Goal: Information Seeking & Learning: Check status

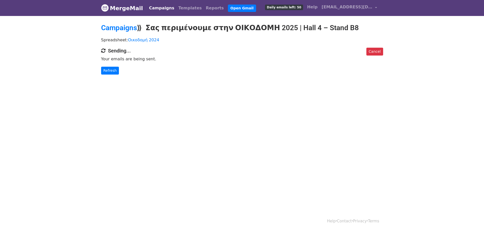
click at [159, 6] on link "Campaigns" at bounding box center [161, 8] width 29 height 10
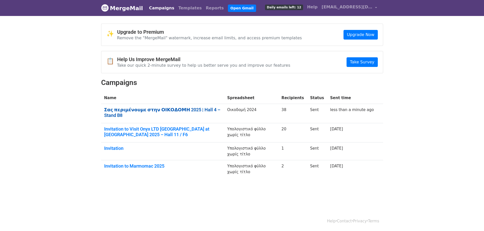
click at [197, 109] on link "Σας περιμένουμε στην ΟΙΚΟΔΟΜΗ 2025 | Hall 4 – Stand B8" at bounding box center [162, 112] width 117 height 11
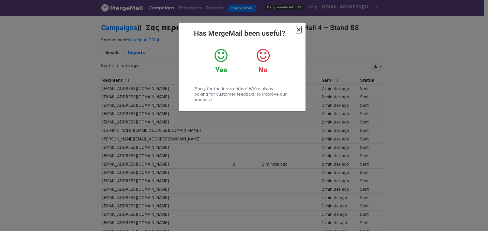
click at [300, 33] on span "×" at bounding box center [298, 29] width 5 height 7
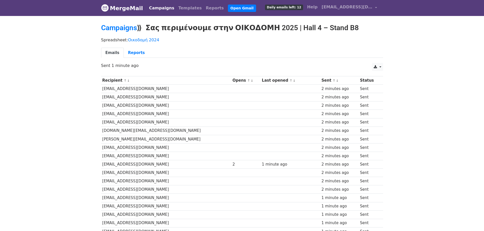
click at [163, 10] on link "Campaigns" at bounding box center [161, 8] width 29 height 10
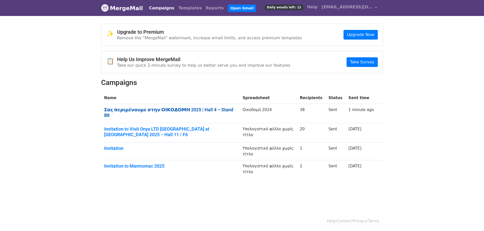
click at [194, 109] on link "Σας περιμένουμε στην ΟΙΚΟΔΟΜΗ 2025 | Hall 4 – Stand B8" at bounding box center [170, 112] width 132 height 11
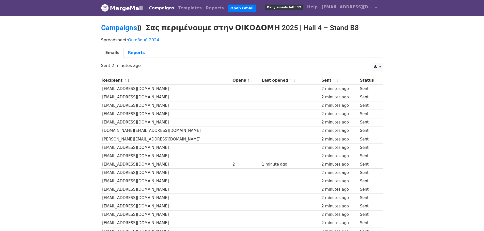
click at [114, 51] on link "Emails" at bounding box center [112, 53] width 23 height 10
click at [110, 50] on link "Emails" at bounding box center [112, 53] width 23 height 10
click at [303, 7] on span "Daily emails left: 12" at bounding box center [284, 8] width 38 height 6
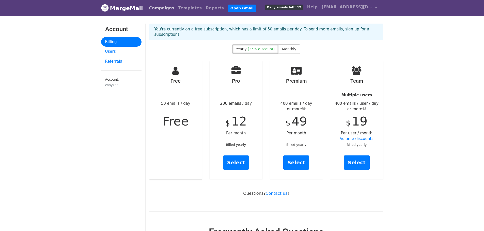
click at [162, 6] on link "Campaigns" at bounding box center [161, 8] width 29 height 10
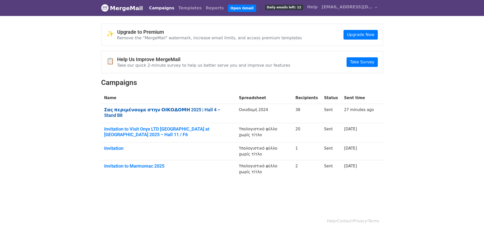
click at [211, 110] on link "Σας περιμένουμε στην ΟΙΚΟΔΟΜΗ 2025 | Hall 4 – Stand B8" at bounding box center [168, 112] width 129 height 11
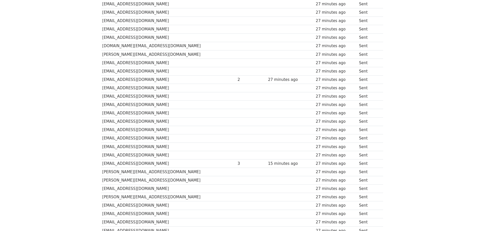
scroll to position [203, 0]
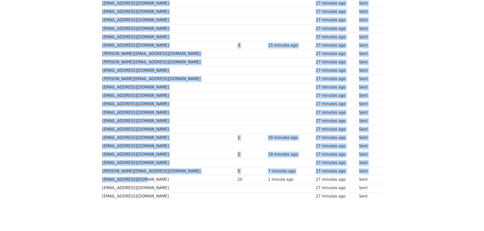
drag, startPoint x: 135, startPoint y: 178, endPoint x: 99, endPoint y: 178, distance: 36.3
click at [99, 178] on div "Recipient ↑ ↓ Opens ↑ ↓ Last opened ↑ ↓ Sent ↑ ↓ Status fotinixyrafi@aldarchite…" at bounding box center [242, 37] width 290 height 335
click at [109, 179] on td "spriftis@gmail.com" at bounding box center [168, 180] width 135 height 8
click at [105, 179] on td "spriftis@gmail.com" at bounding box center [168, 180] width 135 height 8
click at [102, 179] on td "spriftis@gmail.com" at bounding box center [168, 180] width 135 height 8
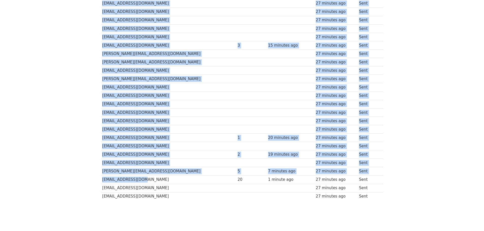
click at [100, 178] on div "Recipient ↑ ↓ Opens ↑ ↓ Last opened ↑ ↓ Sent ↑ ↓ Status fotinixyrafi@aldarchite…" at bounding box center [242, 37] width 290 height 335
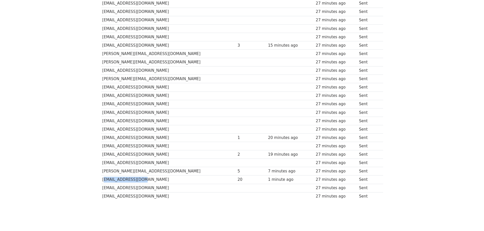
drag, startPoint x: 136, startPoint y: 178, endPoint x: 101, endPoint y: 177, distance: 35.6
click at [101, 177] on td "spriftis@gmail.com" at bounding box center [168, 180] width 135 height 8
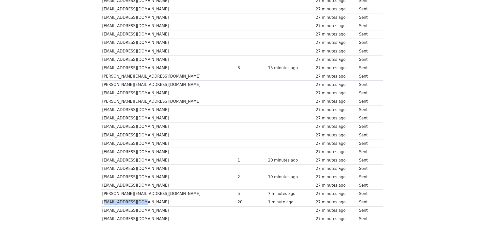
scroll to position [218, 0]
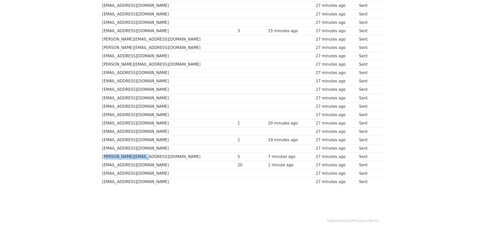
drag, startPoint x: 144, startPoint y: 157, endPoint x: 102, endPoint y: 157, distance: 41.2
click at [102, 157] on td "asarch@acm-dasa.com" at bounding box center [168, 157] width 135 height 8
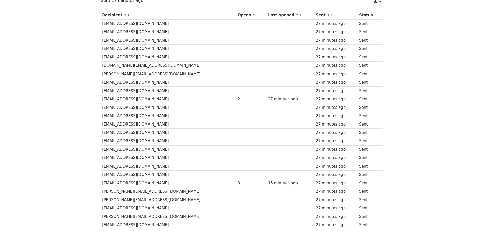
scroll to position [116, 0]
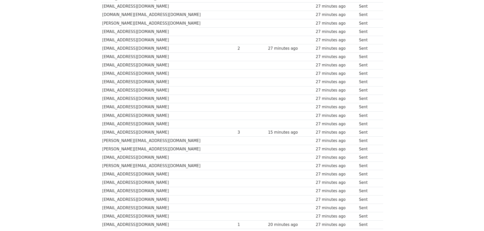
click at [238, 132] on div "3" at bounding box center [252, 133] width 28 height 6
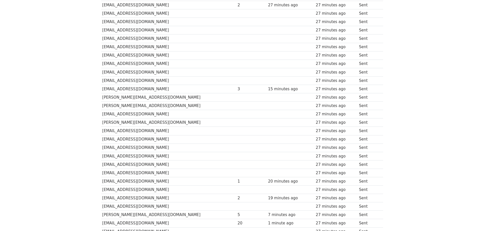
scroll to position [218, 0]
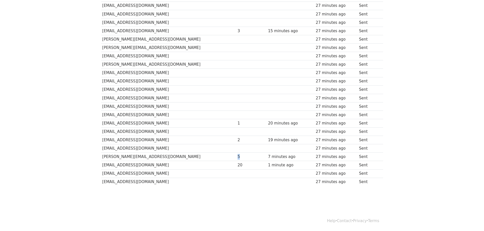
drag, startPoint x: 217, startPoint y: 158, endPoint x: 224, endPoint y: 169, distance: 13.1
click at [238, 158] on div "5" at bounding box center [252, 157] width 28 height 6
drag, startPoint x: 217, startPoint y: 167, endPoint x: 225, endPoint y: 167, distance: 8.4
click at [238, 167] on div "20" at bounding box center [252, 166] width 28 height 6
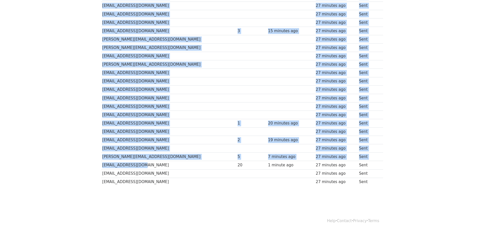
drag, startPoint x: 100, startPoint y: 165, endPoint x: 140, endPoint y: 164, distance: 40.4
click at [139, 164] on div "Recipient ↑ ↓ Opens ↑ ↓ Last opened ↑ ↓ Sent ↑ ↓ Status fotinixyrafi@aldarchite…" at bounding box center [242, 23] width 290 height 335
click at [149, 165] on td "spriftis@gmail.com" at bounding box center [168, 165] width 135 height 8
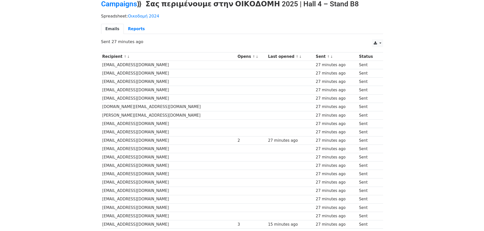
scroll to position [0, 0]
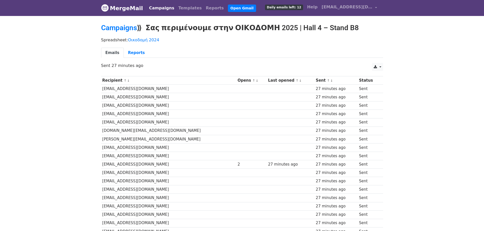
click at [161, 8] on link "Campaigns" at bounding box center [161, 8] width 29 height 10
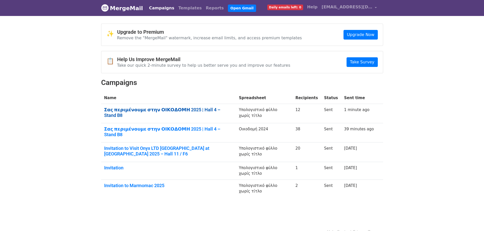
click at [198, 111] on link "Σας περιμένουμε στην ΟΙΚΟΔΟΜΗ 2025 | Hall 4 – Stand B8" at bounding box center [168, 112] width 129 height 11
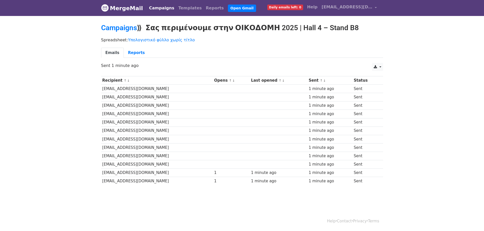
click at [163, 6] on link "Campaigns" at bounding box center [161, 8] width 29 height 10
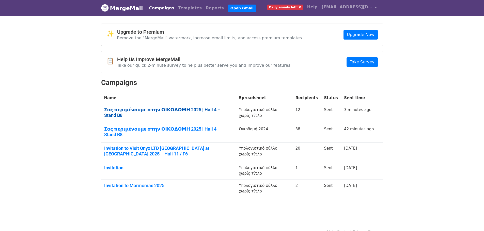
click at [201, 112] on link "Σας περιμένουμε στην ΟΙΚΟΔΟΜΗ 2025 | Hall 4 – Stand B8" at bounding box center [168, 112] width 129 height 11
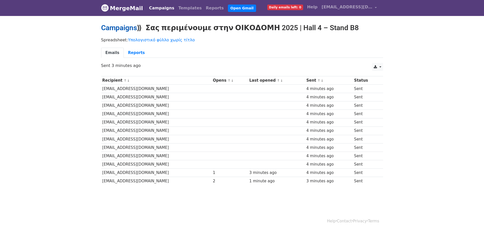
click at [130, 28] on link "Campaigns" at bounding box center [119, 28] width 36 height 8
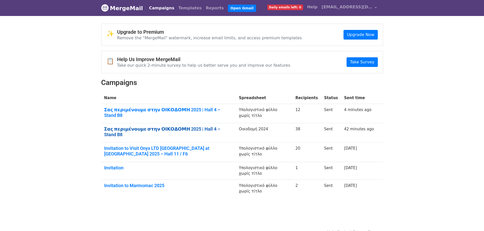
click at [214, 127] on link "Σας περιμένουμε στην ΟΙΚΟΔΟΜΗ 2025 | Hall 4 – Stand B8" at bounding box center [168, 132] width 129 height 11
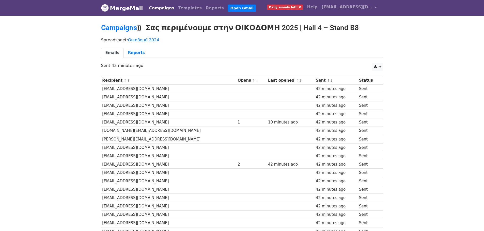
click at [152, 11] on link "Campaigns" at bounding box center [161, 8] width 29 height 10
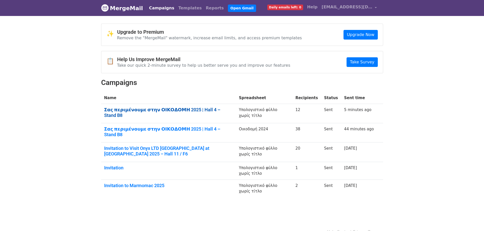
click at [205, 112] on link "Σας περιμένουμε στην ΟΙΚΟΔΟΜΗ 2025 | Hall 4 – Stand B8" at bounding box center [168, 112] width 129 height 11
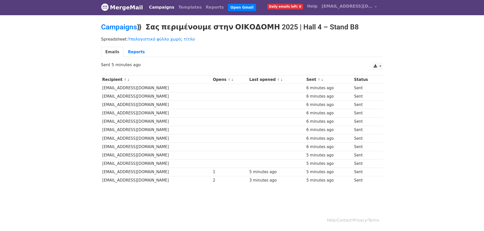
click at [160, 9] on link "Campaigns" at bounding box center [161, 7] width 29 height 10
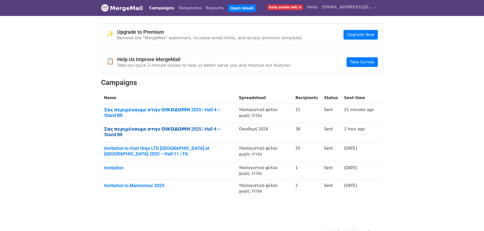
click at [210, 127] on link "Σας περιμένουμε στην ΟΙΚΟΔΟΜΗ 2025 | Hall 4 – Stand B8" at bounding box center [168, 132] width 129 height 11
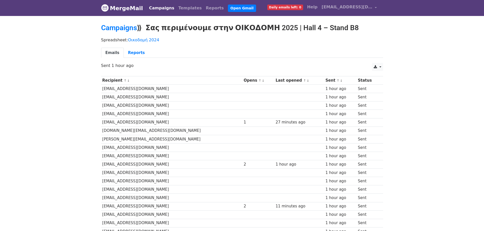
click at [154, 10] on link "Campaigns" at bounding box center [161, 8] width 29 height 10
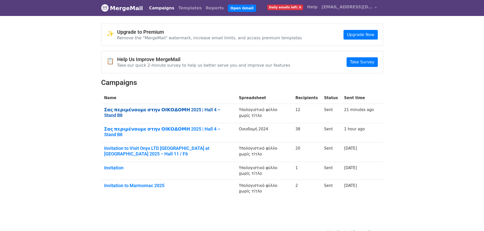
click at [202, 110] on link "Σας περιμένουμε στην ΟΙΚΟΔΟΜΗ 2025 | Hall 4 – Stand B8" at bounding box center [168, 112] width 129 height 11
click at [183, 117] on td "Σας περιμένουμε στην ΟΙΚΟΔΟΜΗ 2025 | Hall 4 – Stand B8" at bounding box center [168, 113] width 135 height 19
click at [182, 110] on link "Σας περιμένουμε στην ΟΙΚΟΔΟΜΗ 2025 | Hall 4 – Stand B8" at bounding box center [168, 112] width 129 height 11
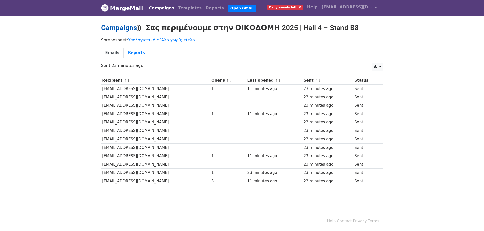
click at [133, 30] on link "Campaigns" at bounding box center [119, 28] width 36 height 8
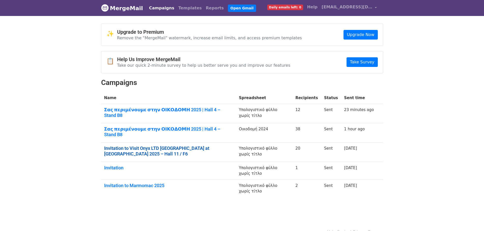
click at [200, 146] on link "Invitation to Visit Onyx LTD Greece at Marmomac 2025 – Hall 11 / F6" at bounding box center [168, 151] width 129 height 11
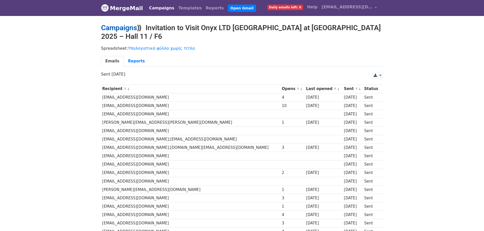
click at [133, 28] on link "Campaigns" at bounding box center [119, 28] width 36 height 8
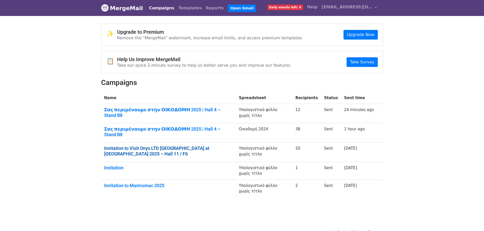
click at [179, 146] on link "Invitation to Visit Onyx LTD [GEOGRAPHIC_DATA] at [GEOGRAPHIC_DATA] 2025 – Hall…" at bounding box center [168, 151] width 129 height 11
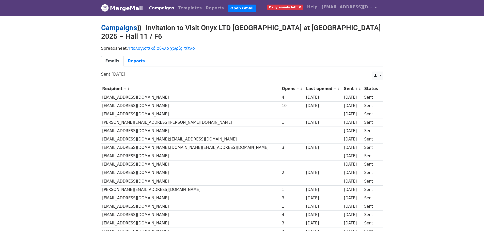
click at [135, 29] on link "Campaigns" at bounding box center [119, 28] width 36 height 8
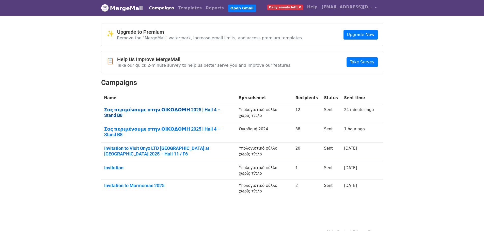
click at [145, 110] on link "Σας περιμένουμε στην ΟΙΚΟΔΟΜΗ 2025 | Hall 4 – Stand B8" at bounding box center [168, 112] width 129 height 11
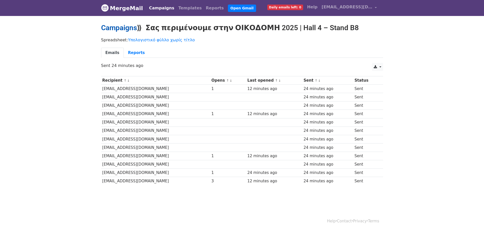
click at [125, 30] on link "Campaigns" at bounding box center [119, 28] width 36 height 8
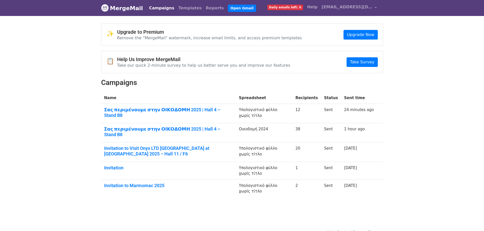
click at [428, 88] on body "MergeMail Campaigns Templates Reports Open Gmail Daily emails left: 0 Help zony…" at bounding box center [242, 111] width 484 height 222
